Goal: Navigation & Orientation: Find specific page/section

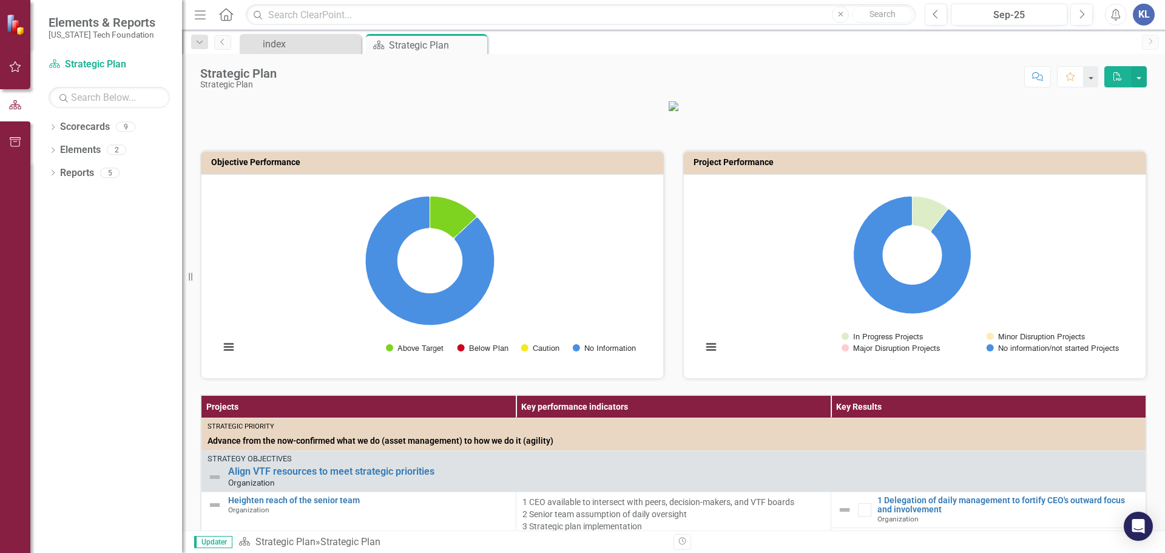
click at [733, 354] on rect "Interactive chart" at bounding box center [912, 275] width 433 height 182
click at [59, 175] on div "Dropdown Reports 5" at bounding box center [116, 174] width 134 height 23
click at [80, 175] on link "Reports" at bounding box center [77, 173] width 34 height 14
click at [86, 150] on link "Elements" at bounding box center [80, 150] width 41 height 14
click at [86, 123] on link "Scorecards" at bounding box center [85, 127] width 50 height 14
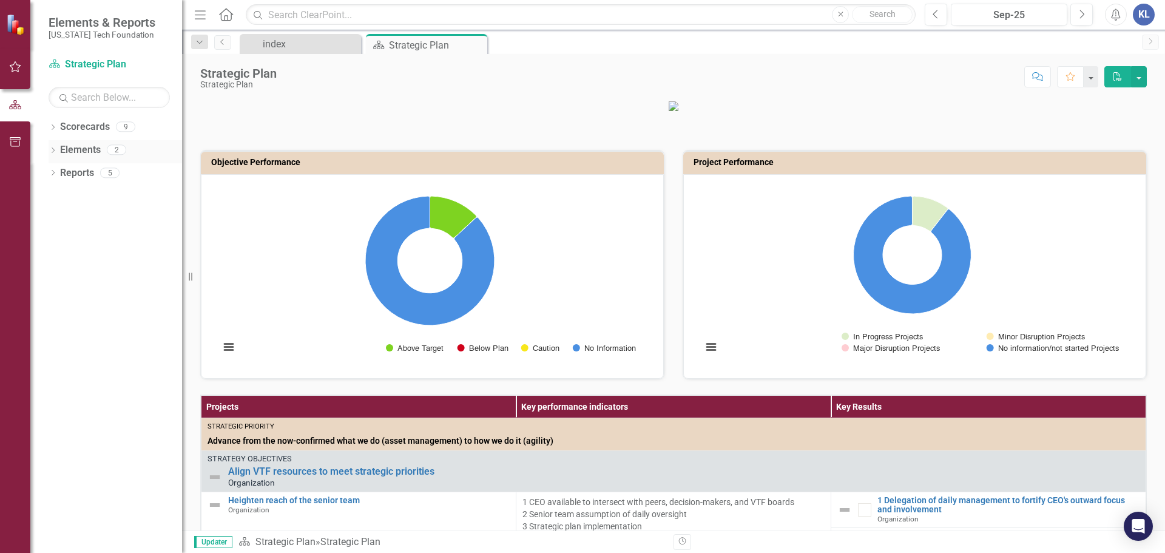
click at [49, 148] on icon "Dropdown" at bounding box center [53, 151] width 8 height 7
click at [57, 195] on icon "Dropdown" at bounding box center [59, 197] width 8 height 7
click at [55, 260] on icon "Dropdown" at bounding box center [59, 262] width 8 height 7
click at [59, 222] on icon "Dropdown" at bounding box center [57, 218] width 7 height 8
click at [53, 240] on icon "Dropdown" at bounding box center [53, 243] width 8 height 7
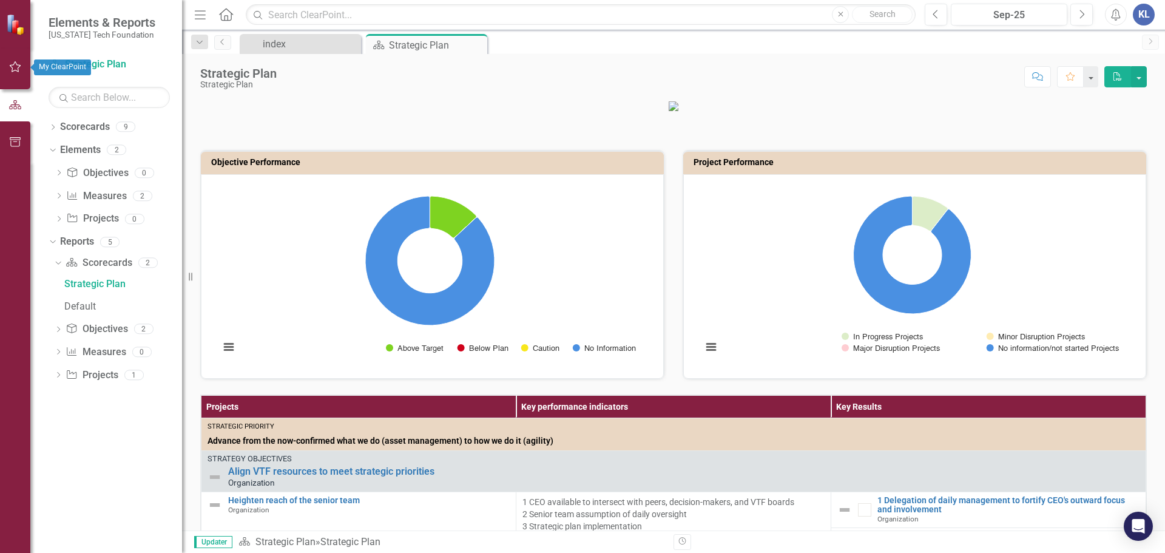
click at [7, 67] on button "button" at bounding box center [15, 67] width 27 height 25
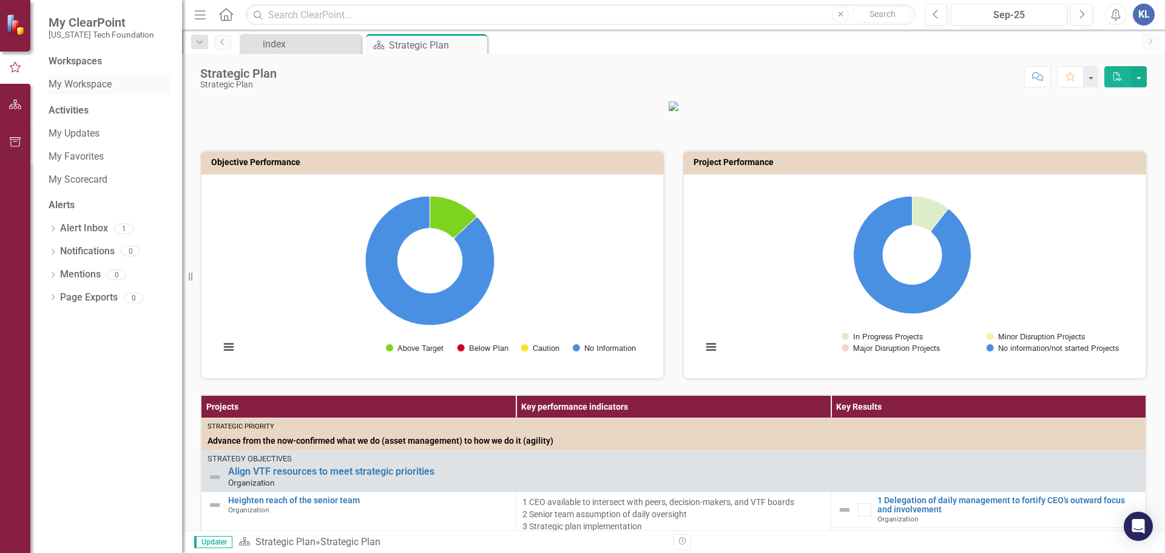
click at [98, 83] on link "My Workspace" at bounding box center [109, 85] width 121 height 14
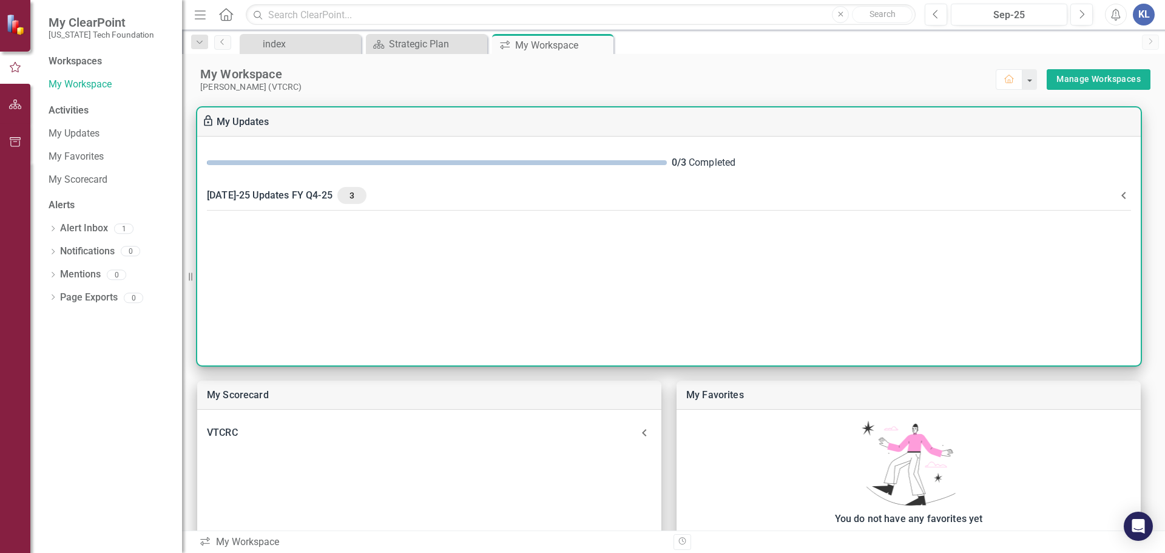
click at [991, 172] on div "0 / 3 Completed" at bounding box center [669, 162] width 944 height 33
click at [1124, 195] on icon at bounding box center [1124, 195] width 15 height 15
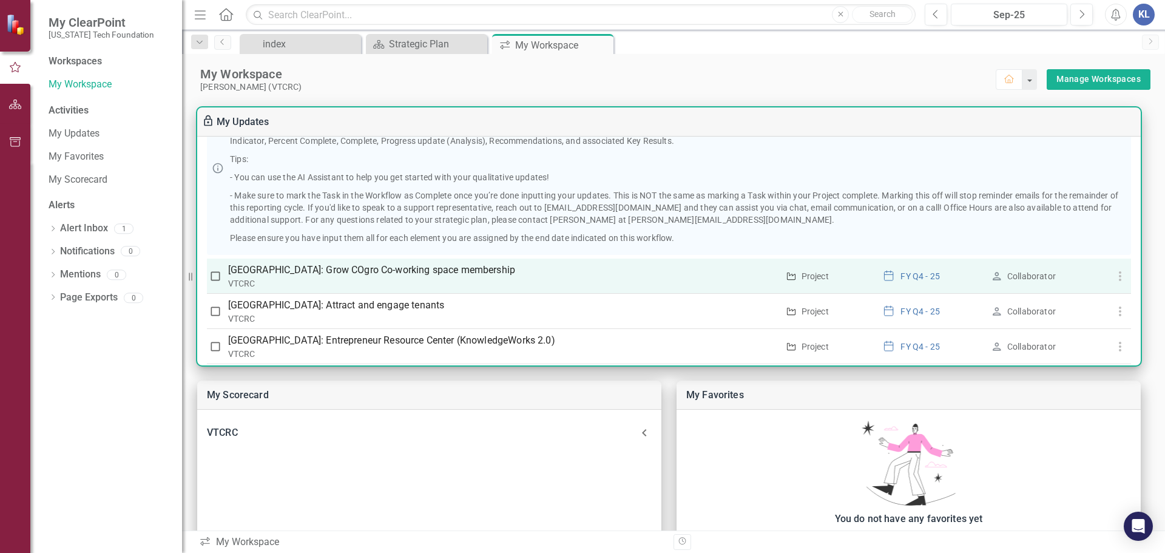
scroll to position [163, 0]
